Goal: Find specific page/section: Find specific page/section

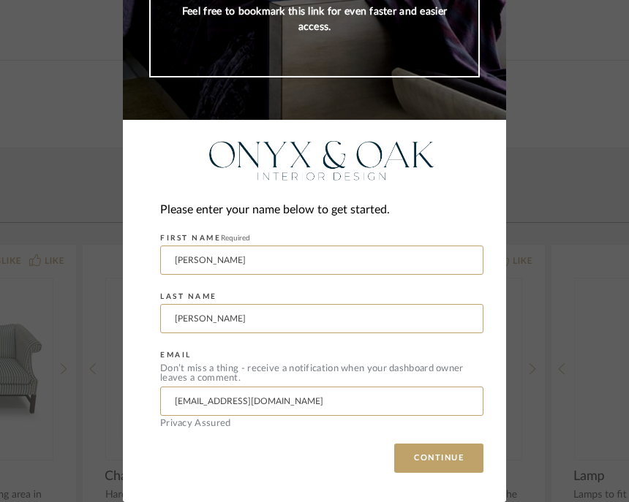
scroll to position [200, 0]
click at [464, 448] on button "CONTINUE" at bounding box center [438, 458] width 89 height 29
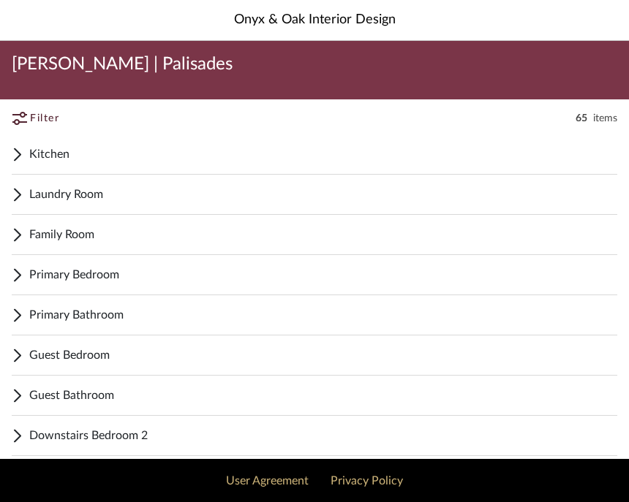
click at [113, 267] on span "Primary Bedroom" at bounding box center [323, 275] width 588 height 18
click at [121, 354] on span "Guest Bedroom" at bounding box center [323, 356] width 588 height 18
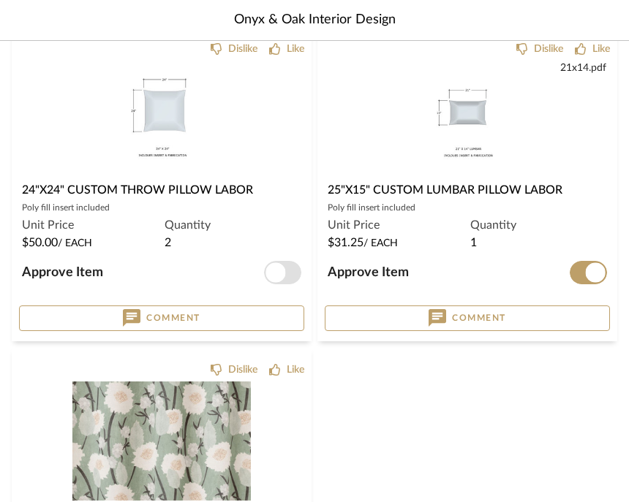
scroll to position [2177, 0]
